Goal: Information Seeking & Learning: Learn about a topic

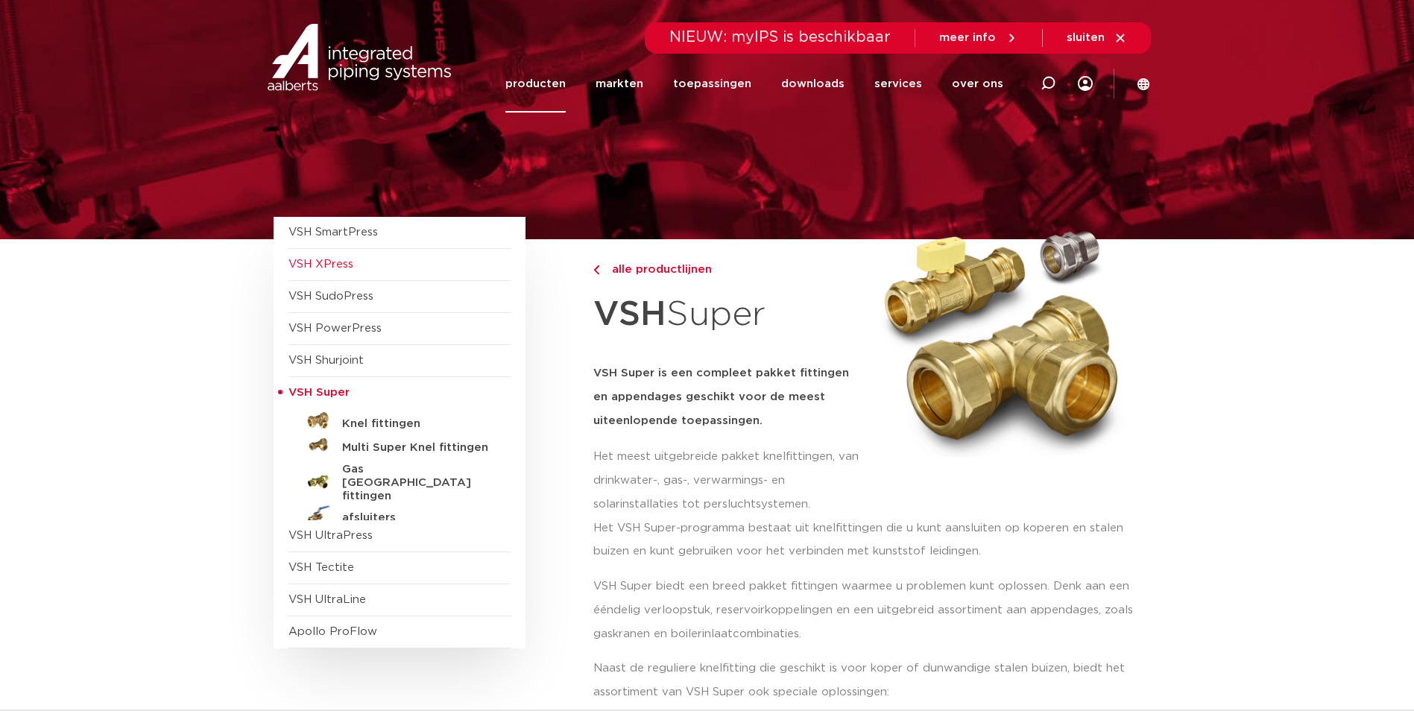
click at [339, 268] on span "VSH XPress" at bounding box center [320, 264] width 65 height 11
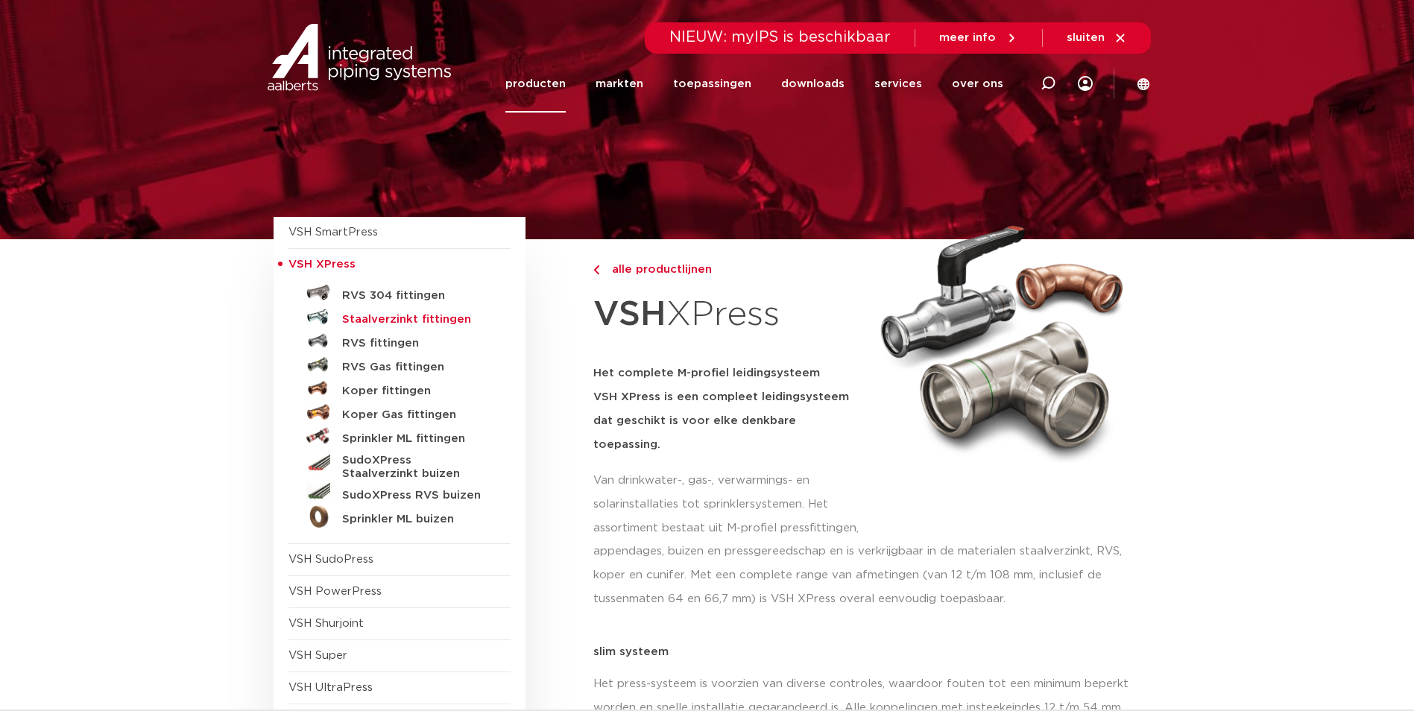
click at [429, 318] on h5 "Staalverzinkt fittingen" at bounding box center [416, 319] width 148 height 13
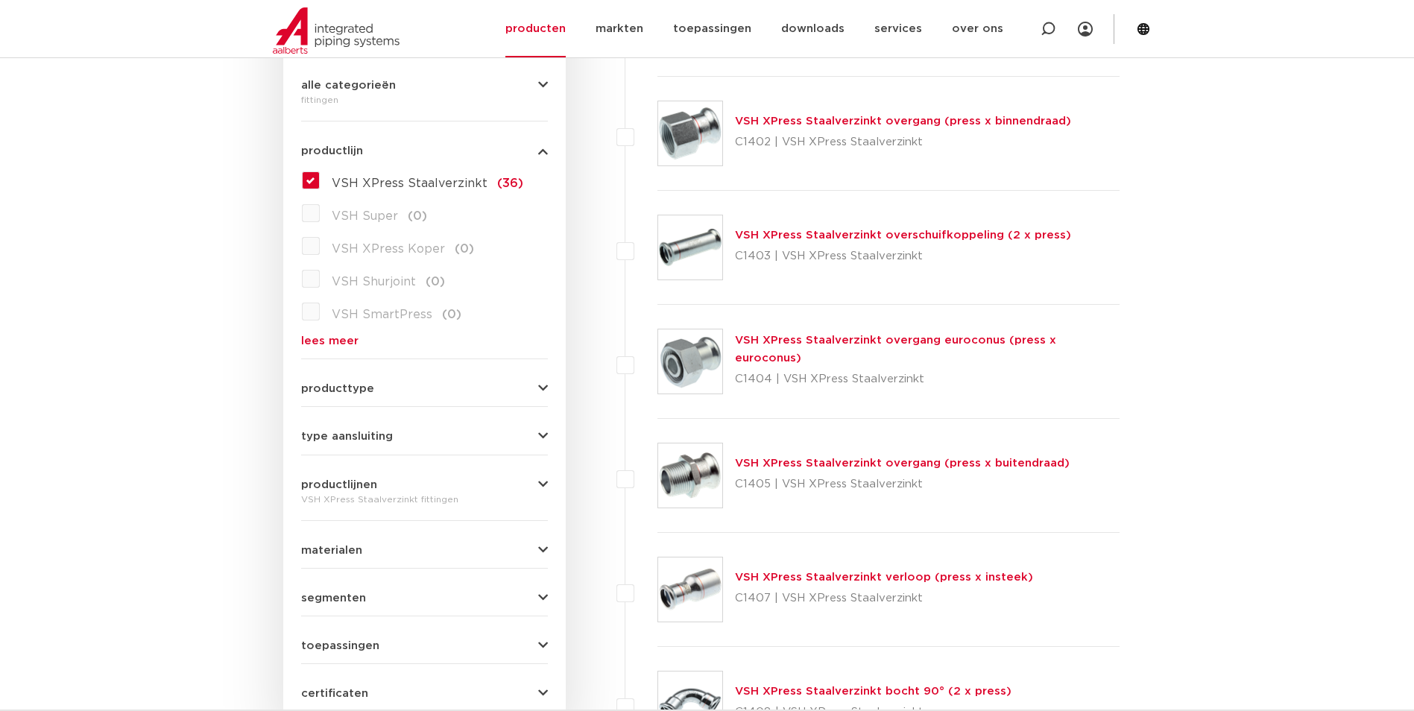
scroll to position [373, 0]
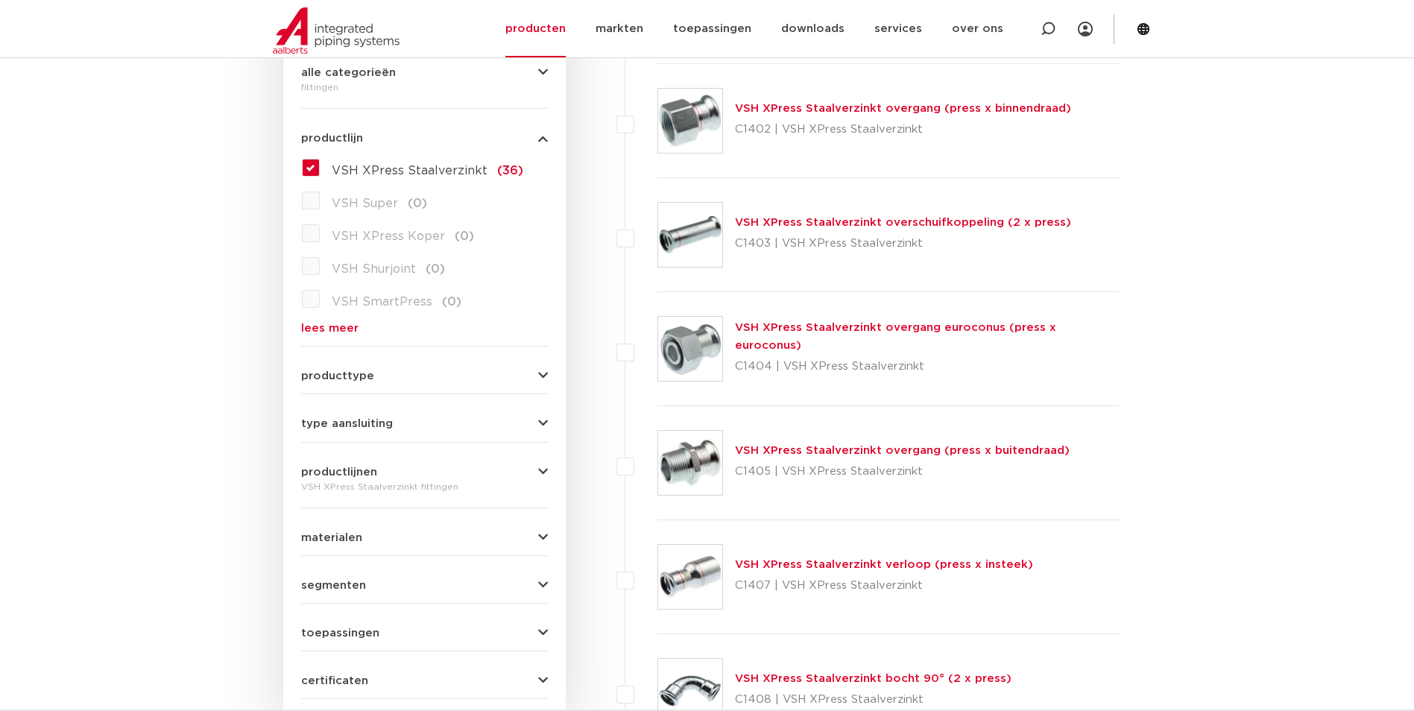
click at [543, 426] on icon "button" at bounding box center [543, 423] width 10 height 11
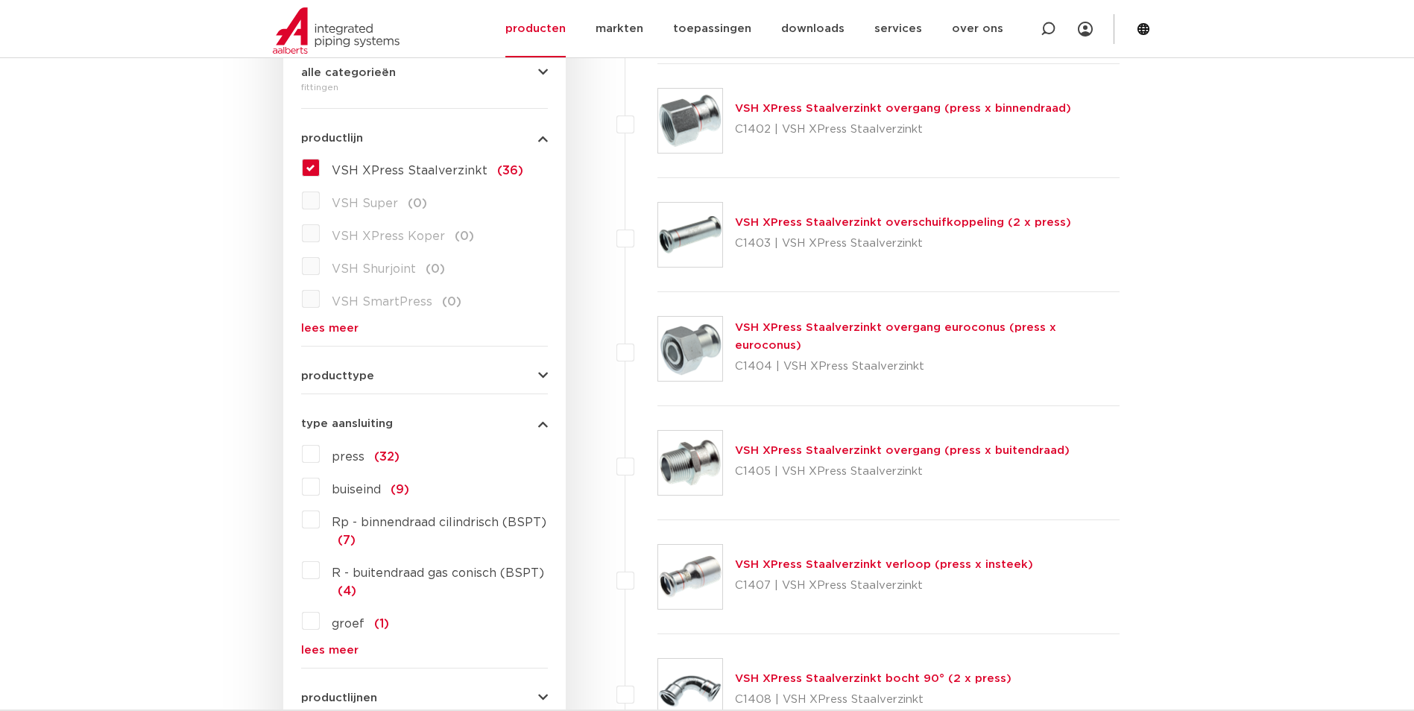
click at [320, 452] on label "press (32)" at bounding box center [360, 454] width 80 height 24
click at [0, 0] on input "press (32)" at bounding box center [0, 0] width 0 height 0
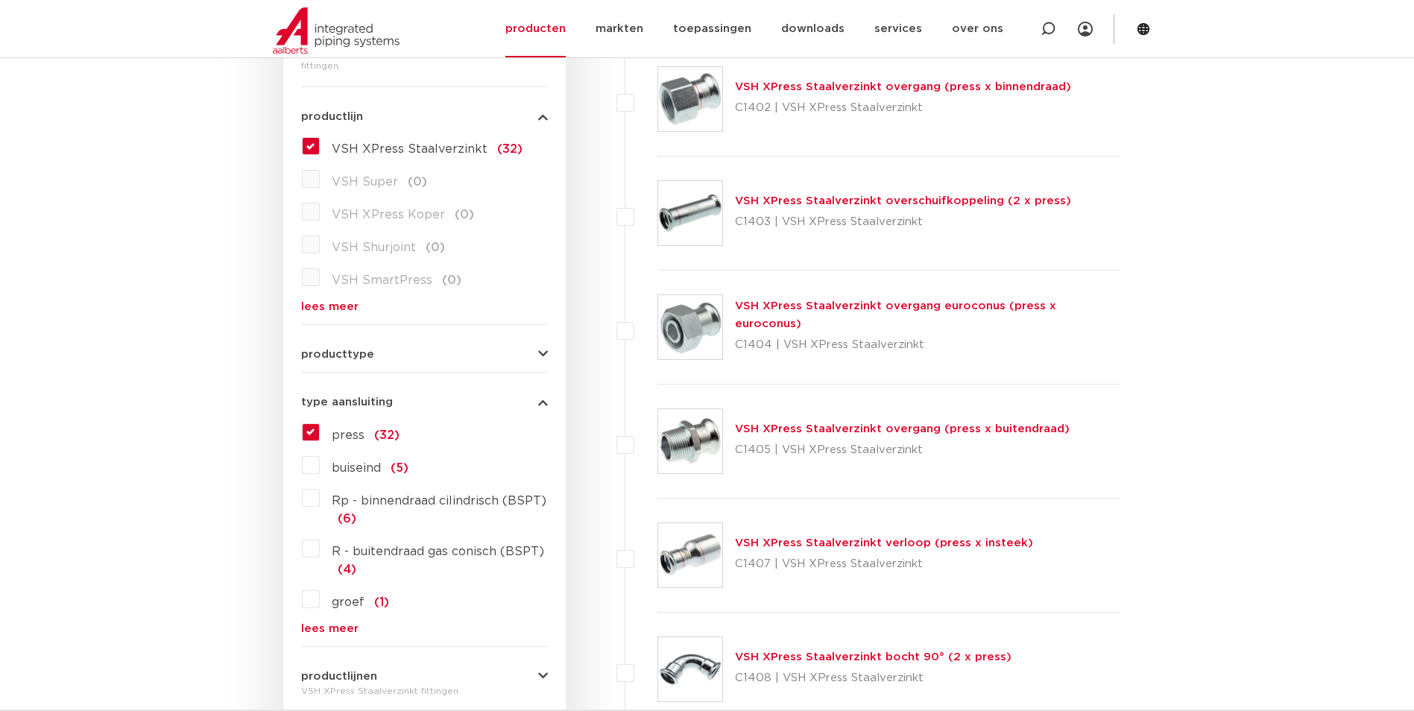
scroll to position [298, 0]
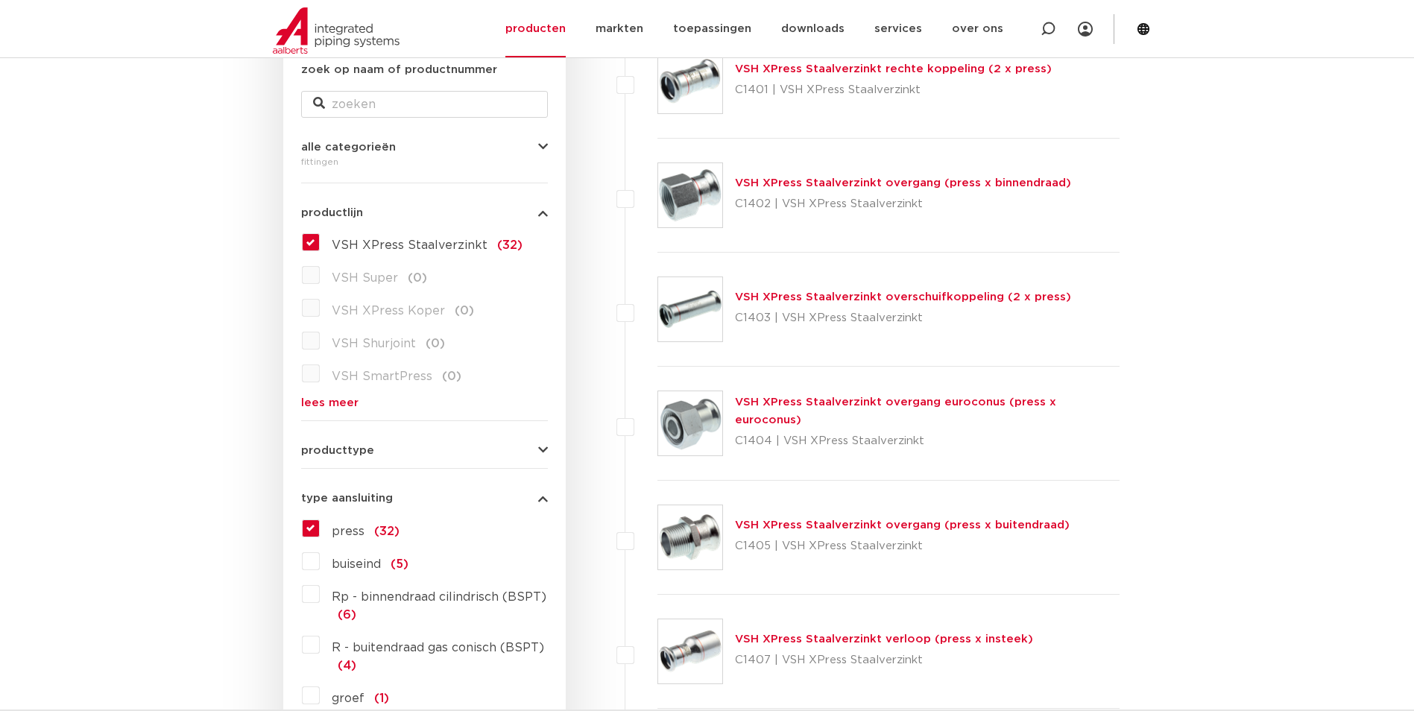
click at [814, 184] on link "VSH XPress Staalverzinkt overgang (press x binnendraad)" at bounding box center [903, 182] width 336 height 11
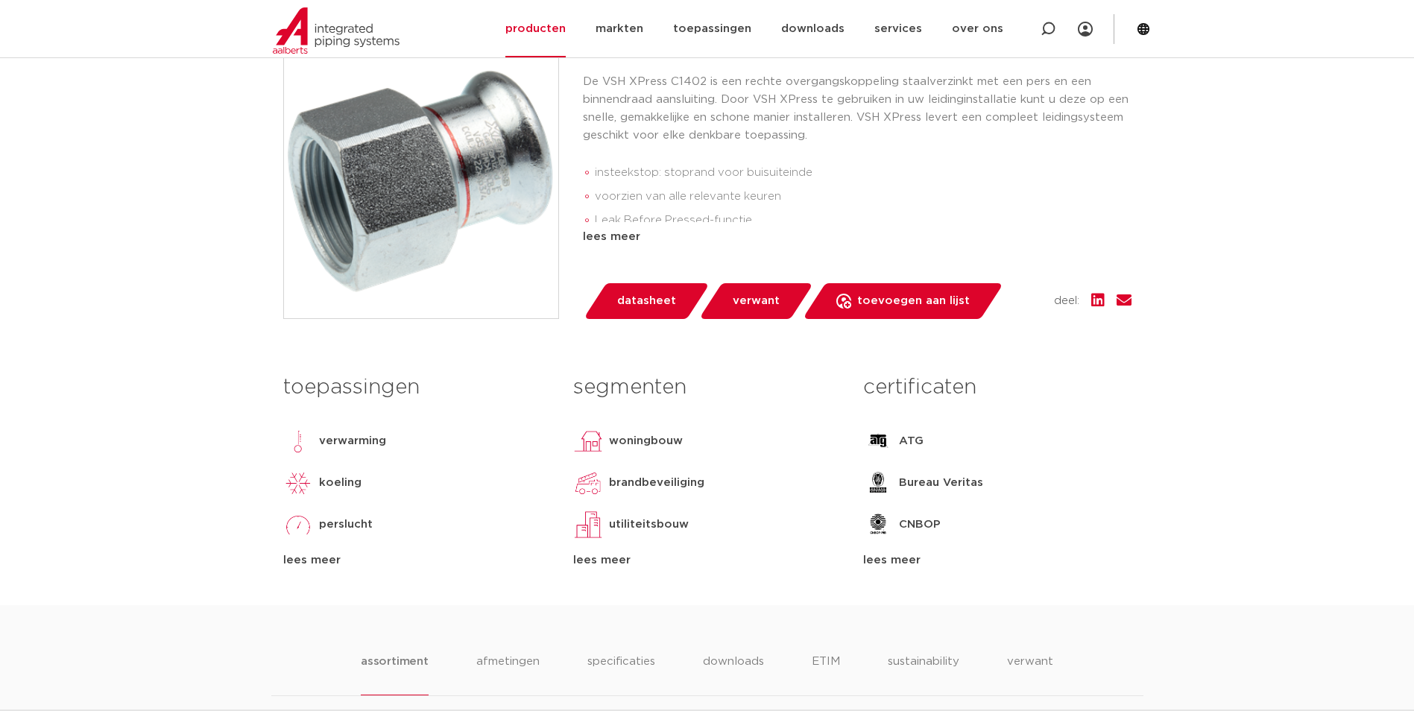
scroll to position [298, 0]
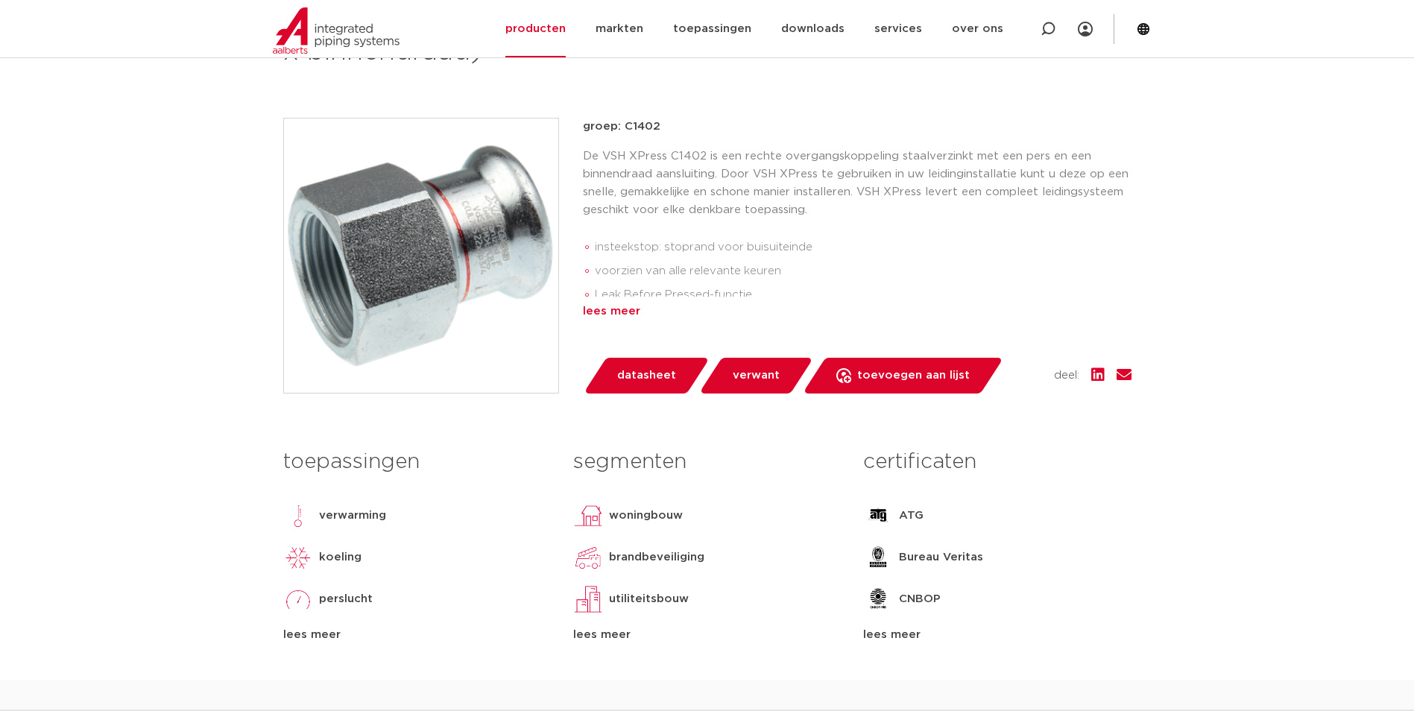
click at [603, 312] on div "lees meer" at bounding box center [857, 312] width 549 height 18
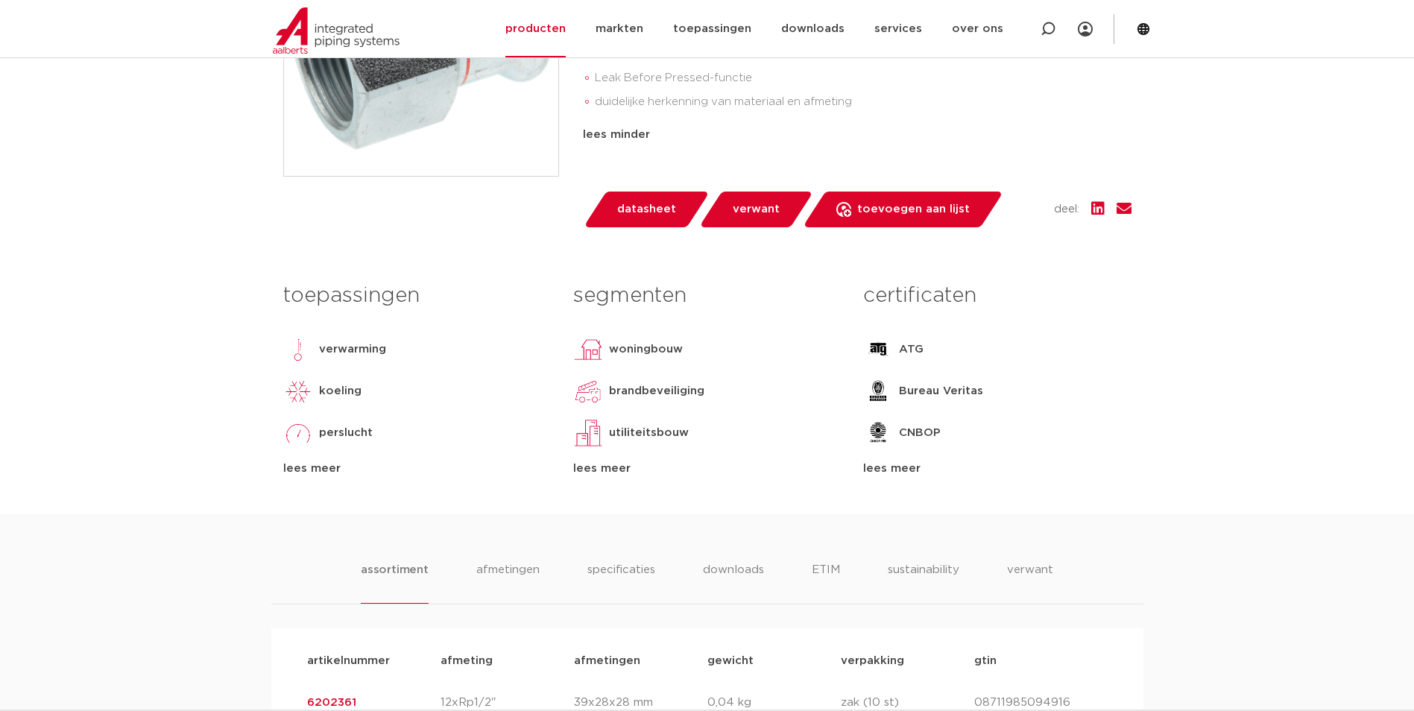
scroll to position [224, 0]
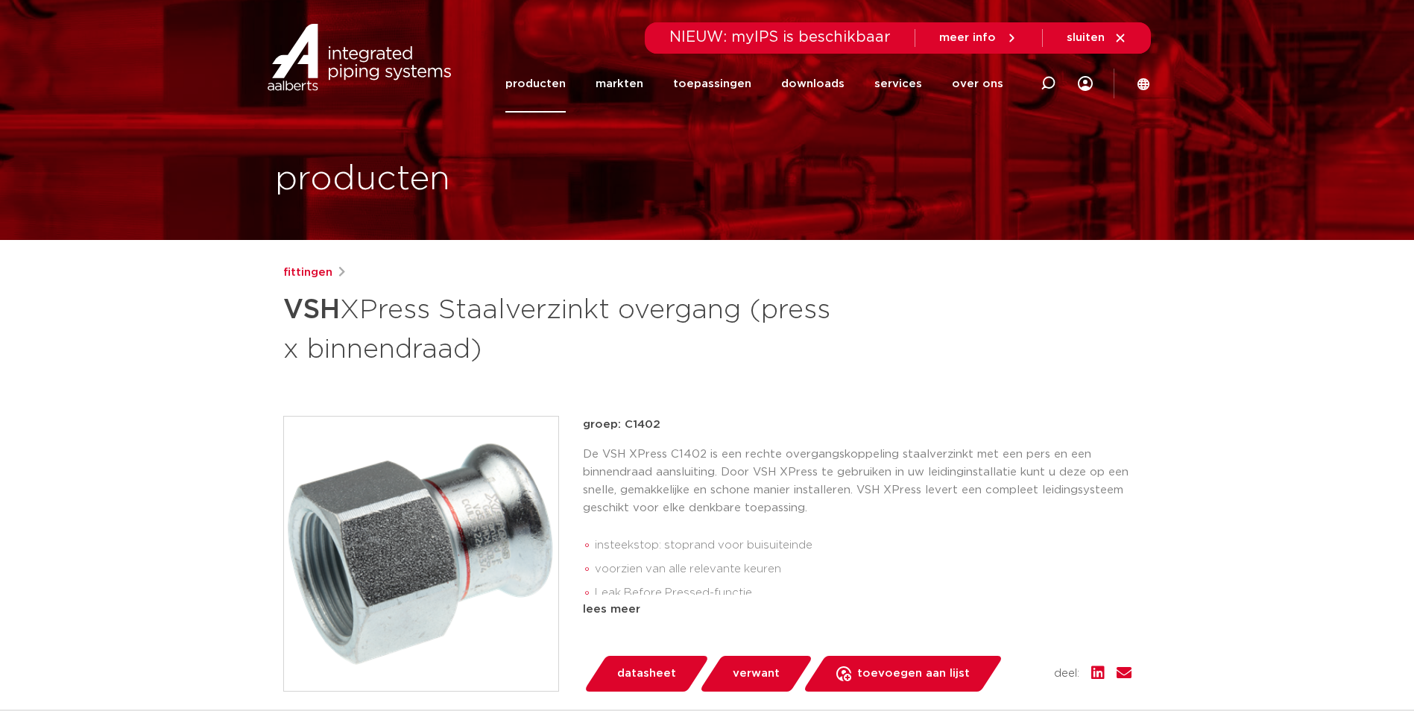
click at [338, 268] on icon at bounding box center [341, 272] width 7 height 11
click at [559, 87] on link "producten" at bounding box center [535, 83] width 60 height 57
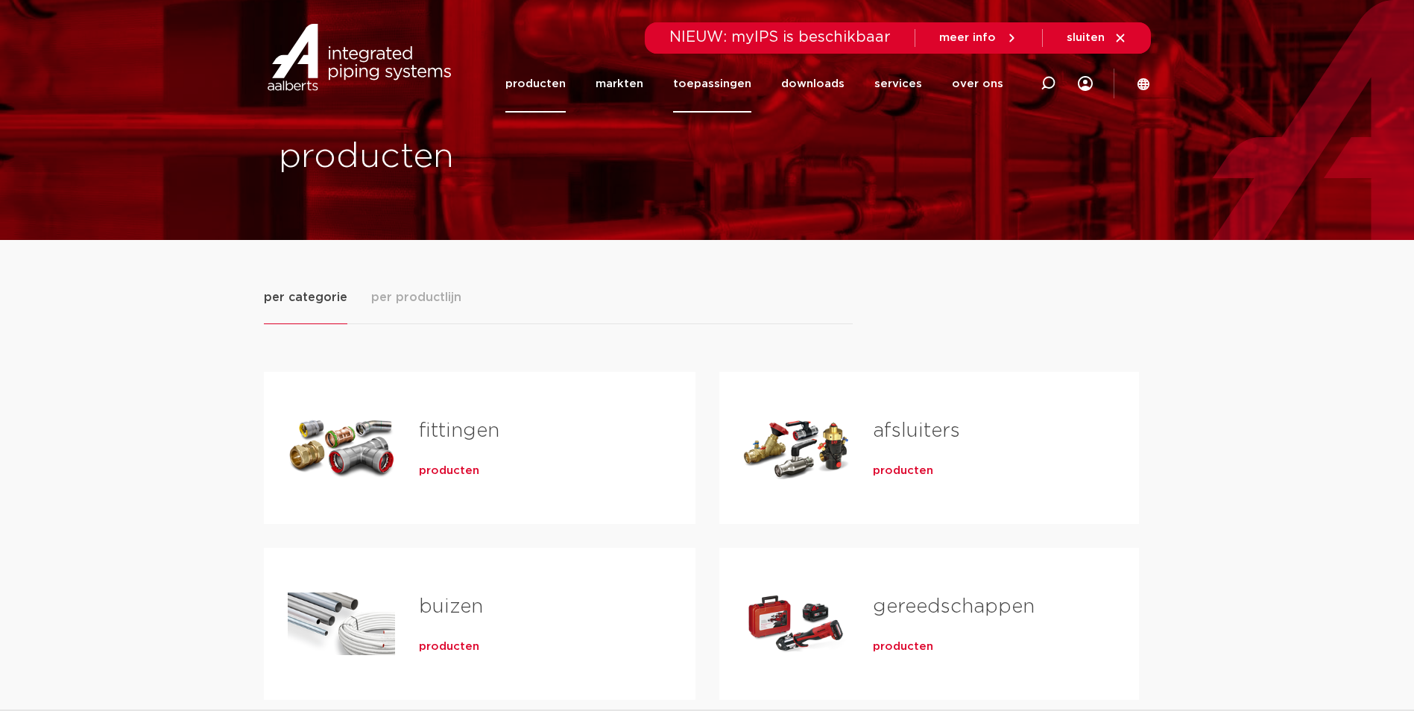
click at [711, 83] on link "toepassingen" at bounding box center [712, 83] width 78 height 57
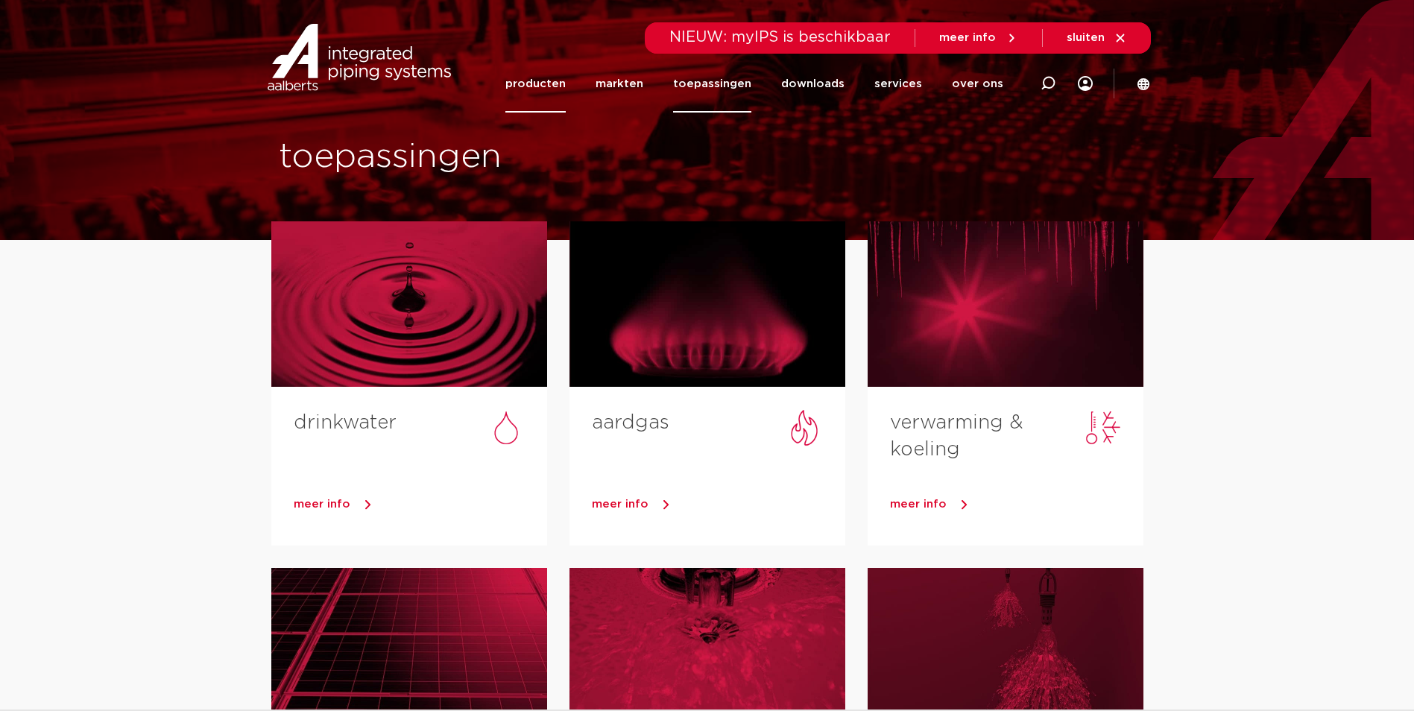
click at [549, 86] on link "producten" at bounding box center [535, 83] width 60 height 57
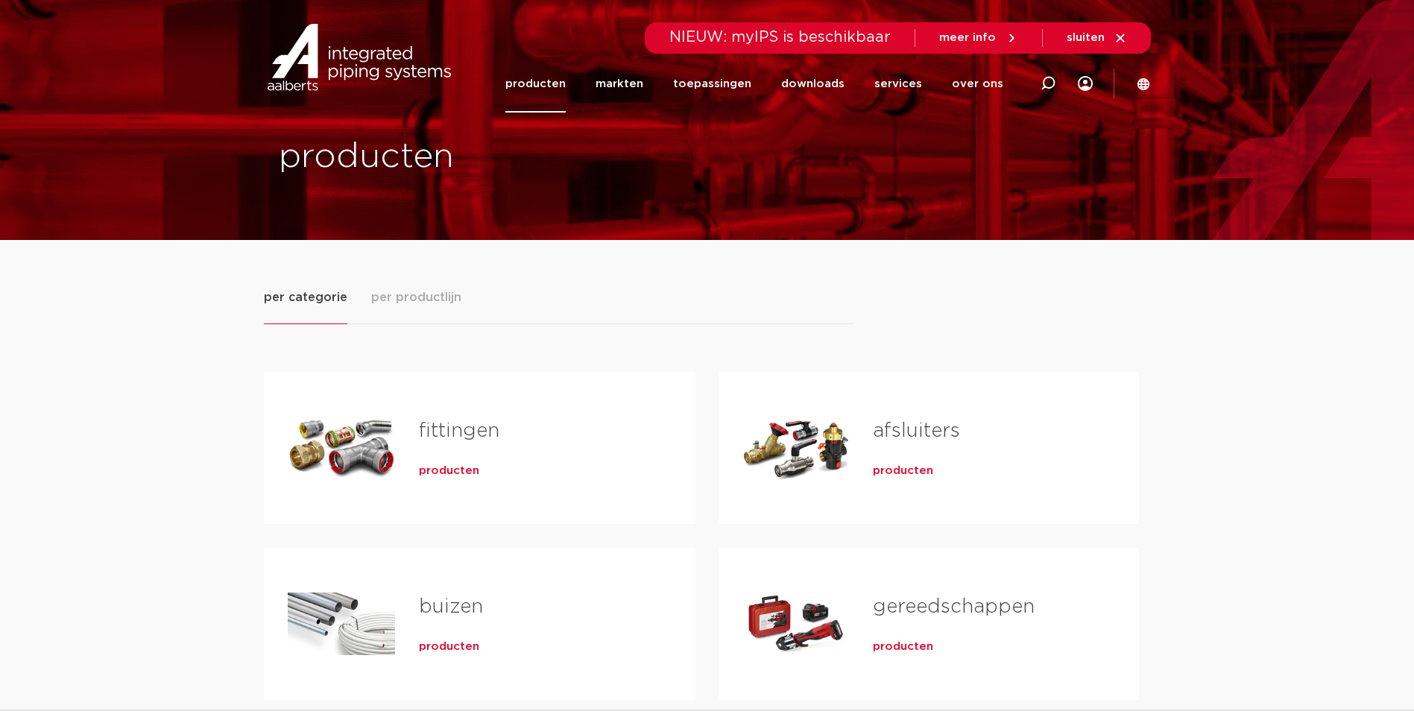
click at [445, 433] on link "fittingen" at bounding box center [459, 430] width 81 height 19
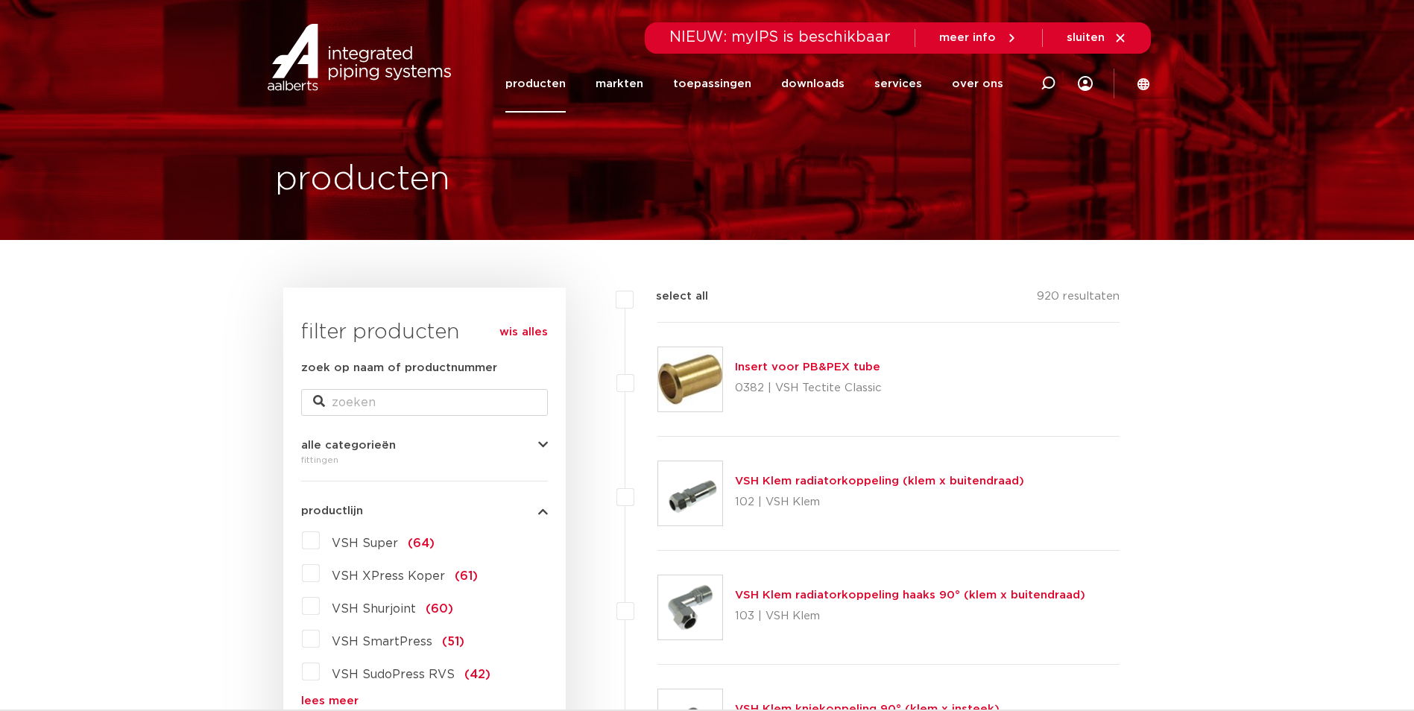
click at [412, 386] on div "zoek op naam of productnummer" at bounding box center [424, 387] width 247 height 57
click at [399, 402] on input "zoek op naam of productnummer" at bounding box center [424, 402] width 247 height 27
type input "xpress"
click at [525, 328] on link "wis alles" at bounding box center [523, 333] width 48 height 18
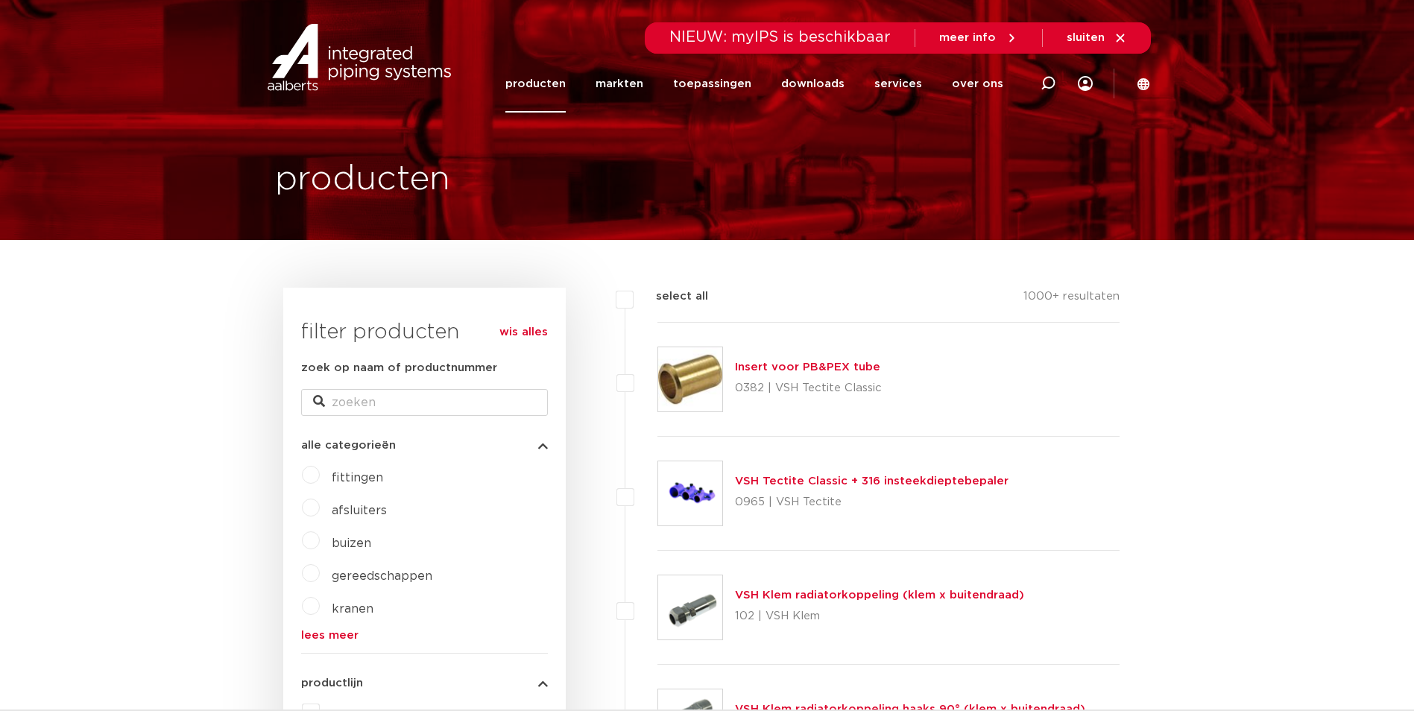
click at [520, 334] on link "wis alles" at bounding box center [523, 333] width 48 height 18
click at [1046, 82] on icon at bounding box center [1048, 83] width 15 height 15
type input "xpress 42"
click button "Zoeken" at bounding box center [0, 0] width 0 height 0
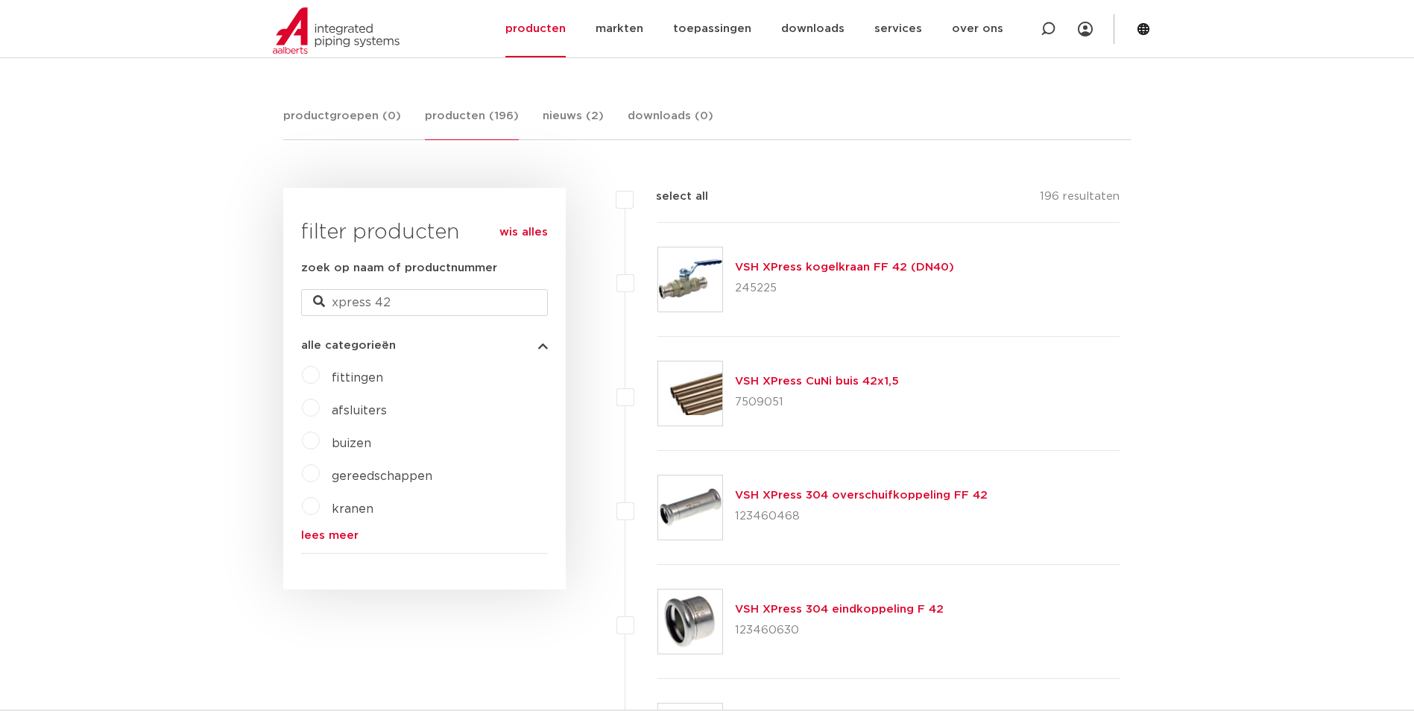
scroll to position [298, 0]
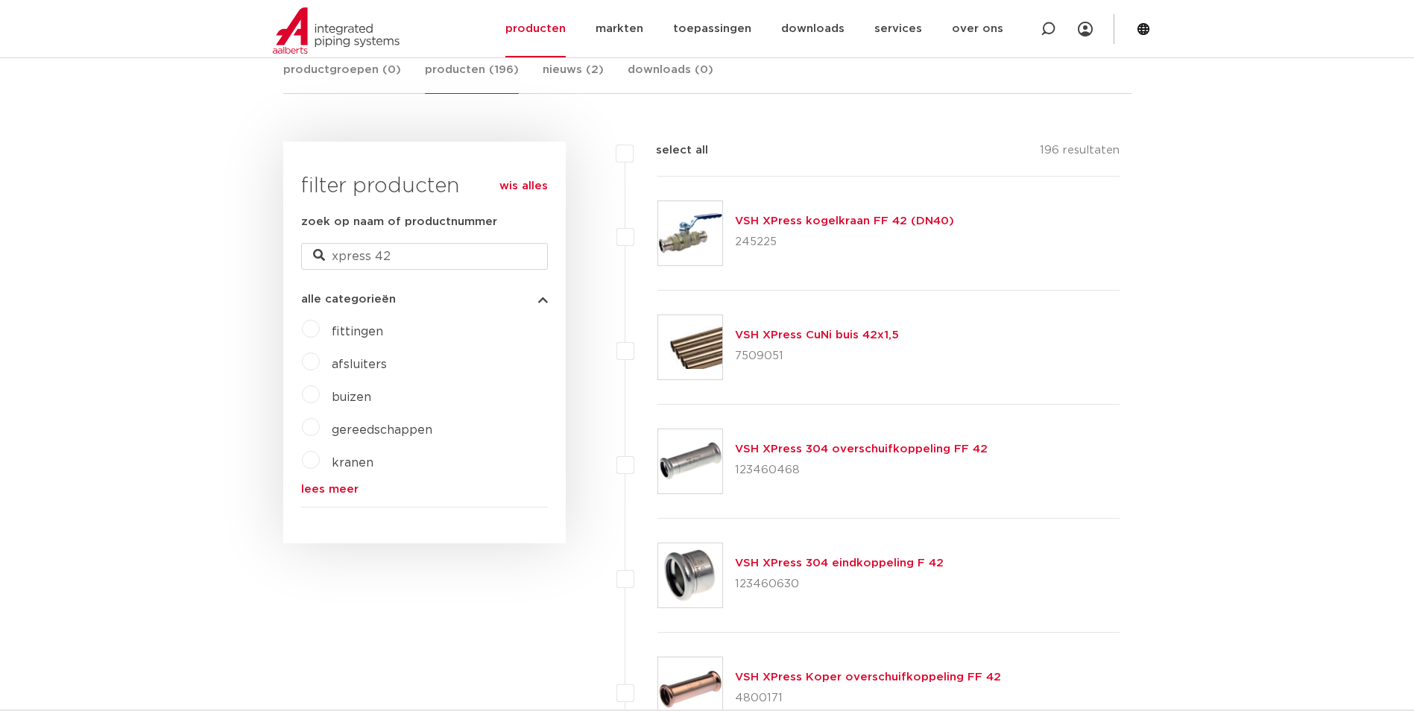
click at [320, 325] on label "fittingen" at bounding box center [351, 329] width 63 height 24
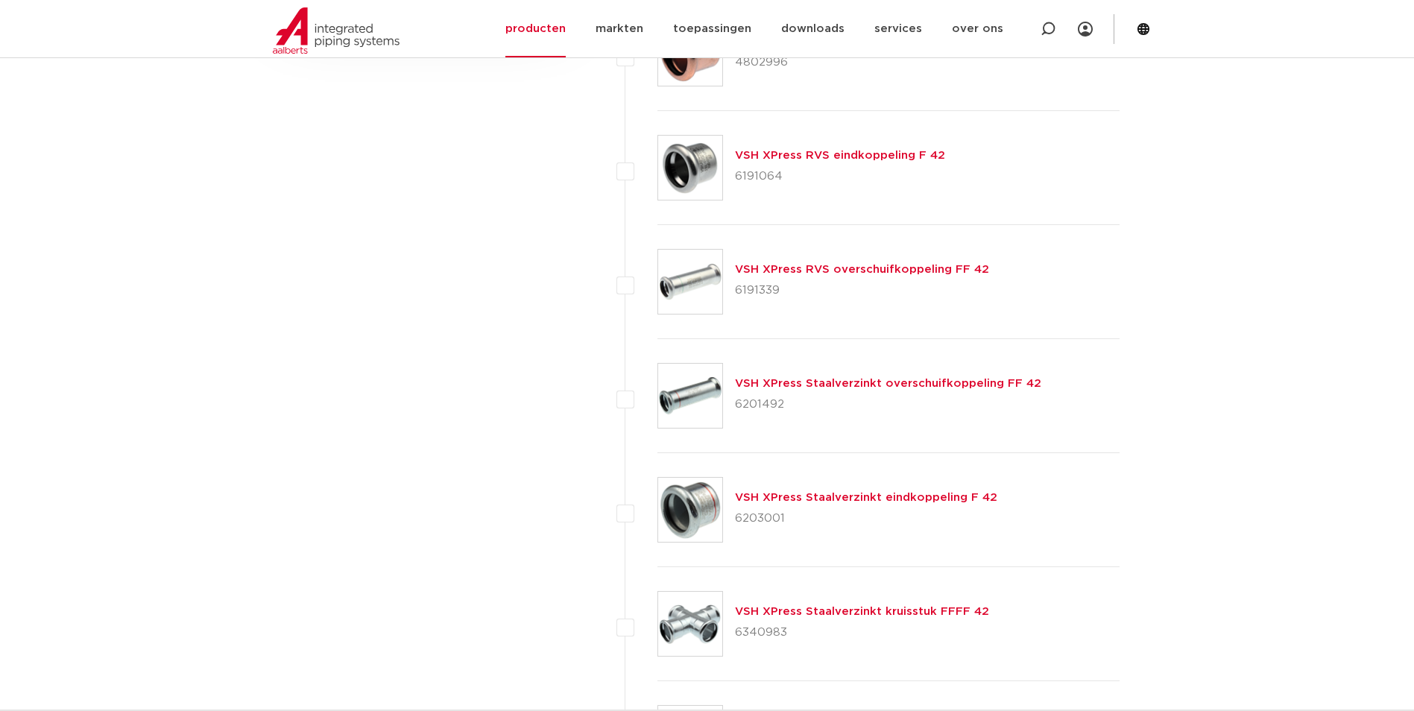
scroll to position [522, 0]
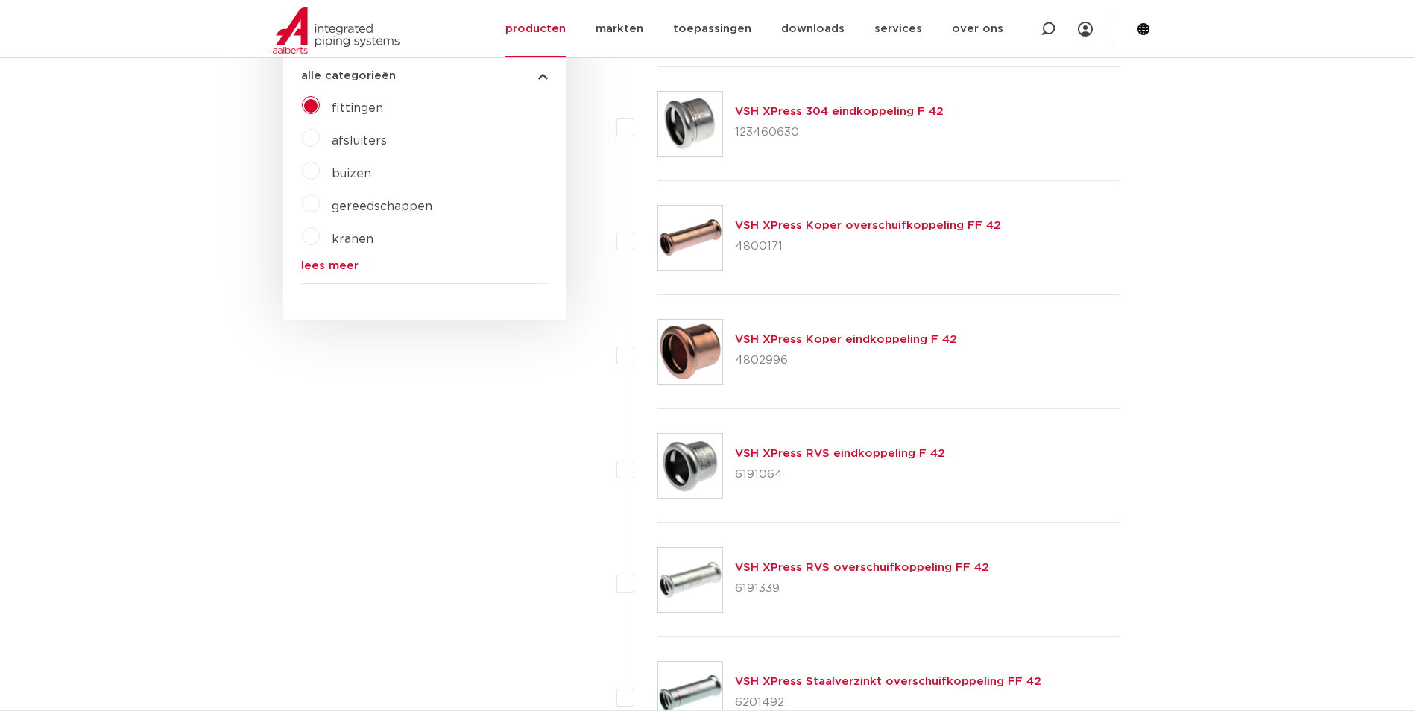
click at [335, 263] on link "lees meer" at bounding box center [424, 265] width 247 height 11
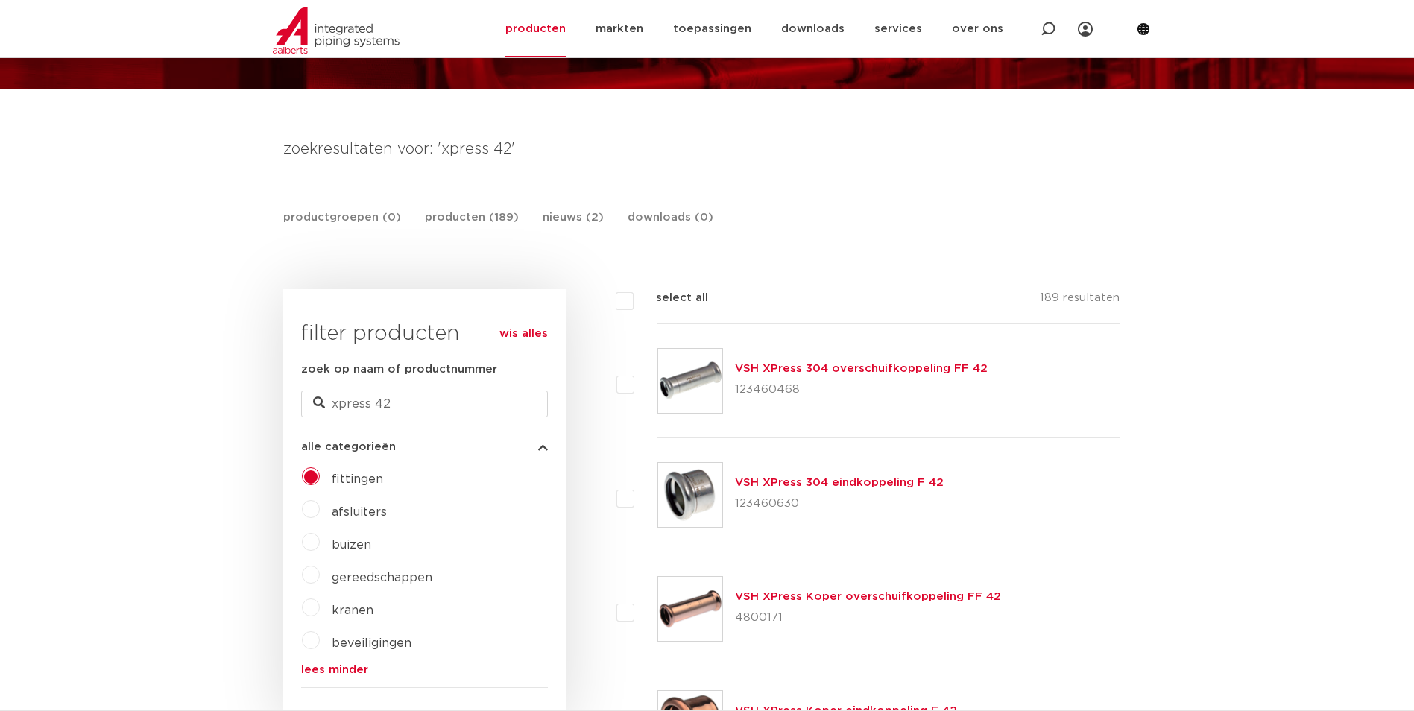
scroll to position [149, 0]
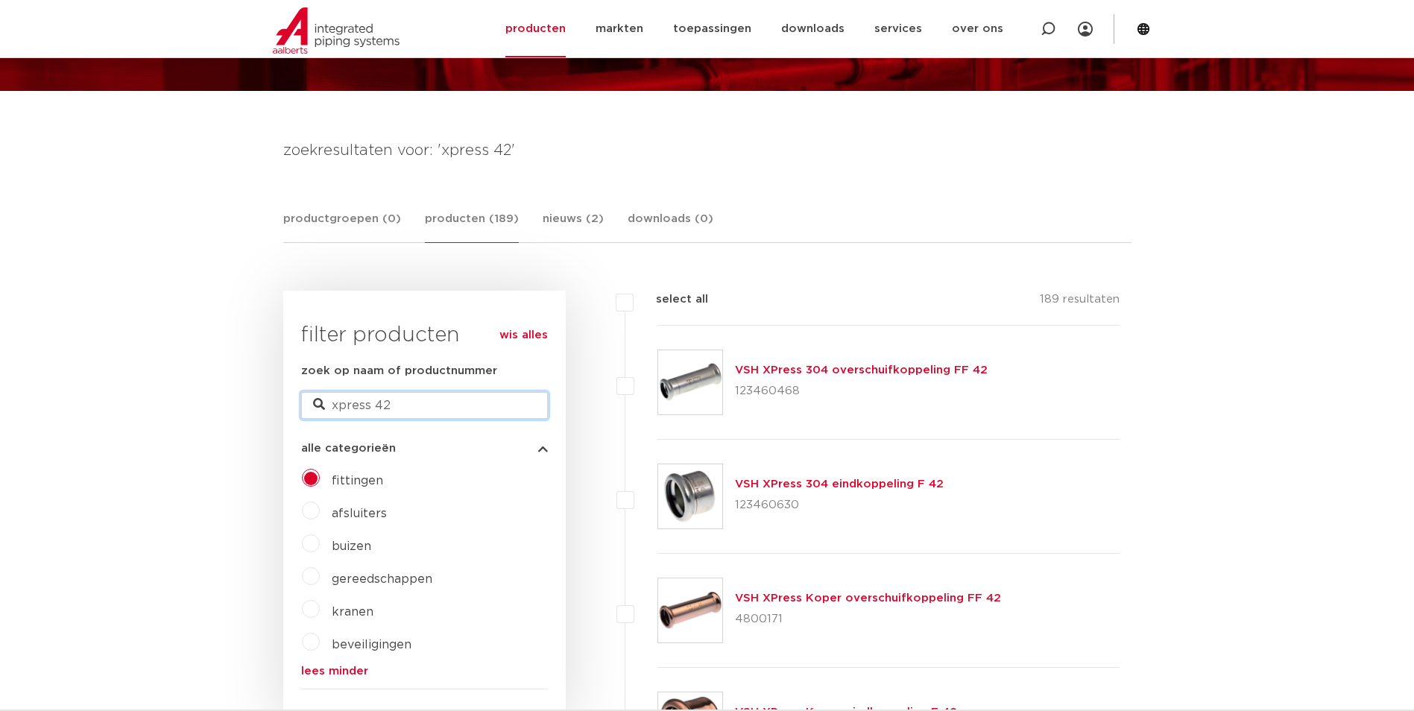
click at [419, 401] on input "xpress 42" at bounding box center [424, 405] width 247 height 27
type input "xpress 42 staal"
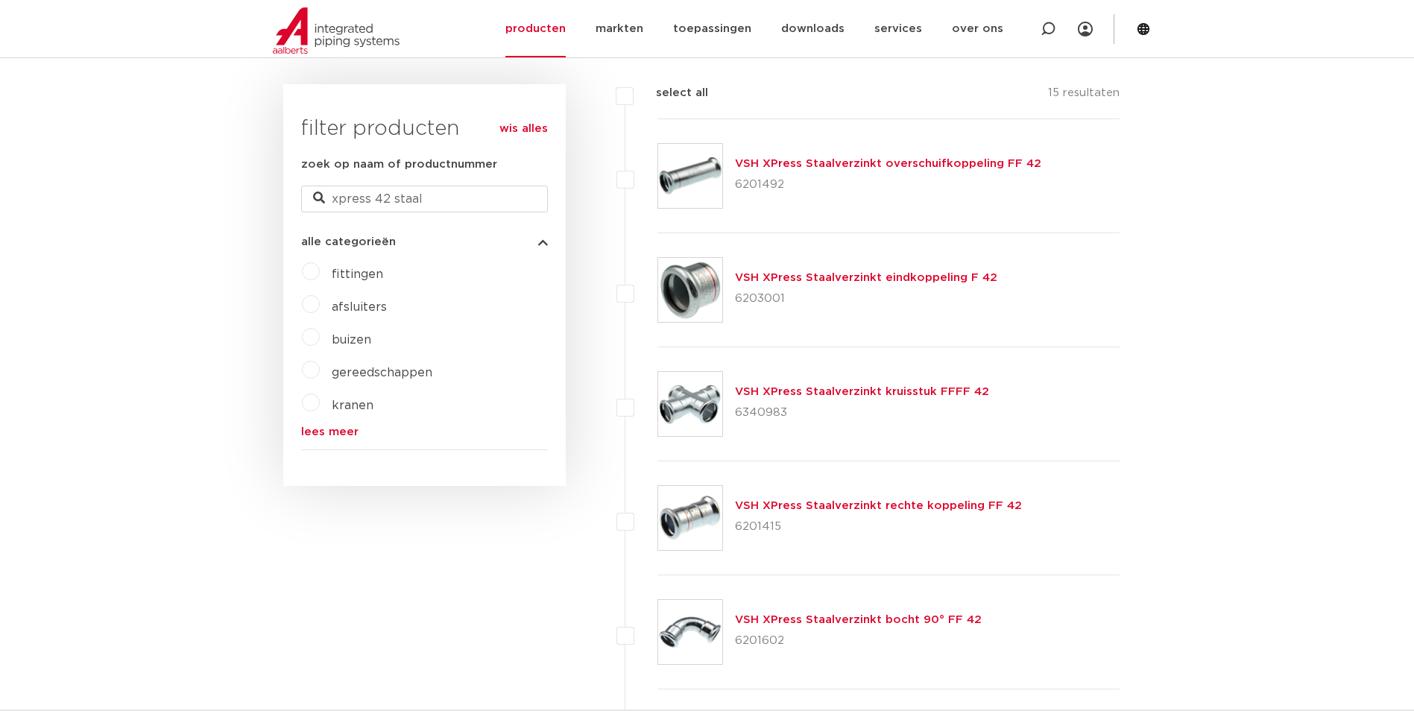
scroll to position [298, 0]
